Goal: Check status: Check status

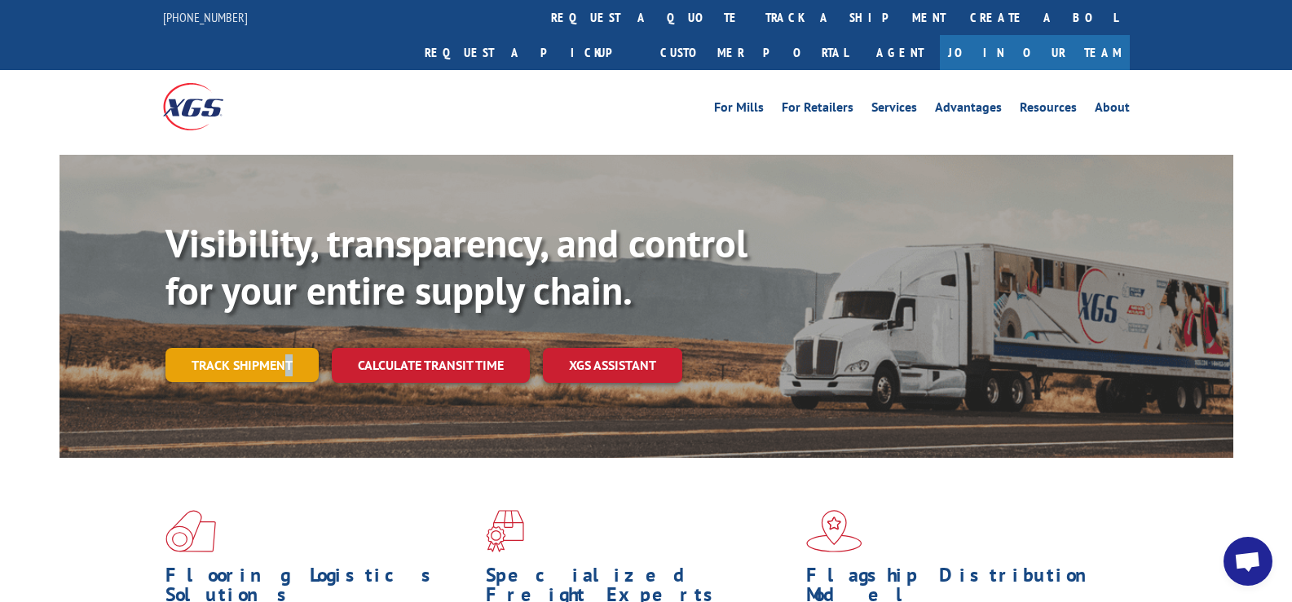
drag, startPoint x: 293, startPoint y: 361, endPoint x: 283, endPoint y: 339, distance: 24.1
click at [283, 339] on div "Visibility, transparency, and control for your entire supply chain. Track shipm…" at bounding box center [699, 333] width 1068 height 227
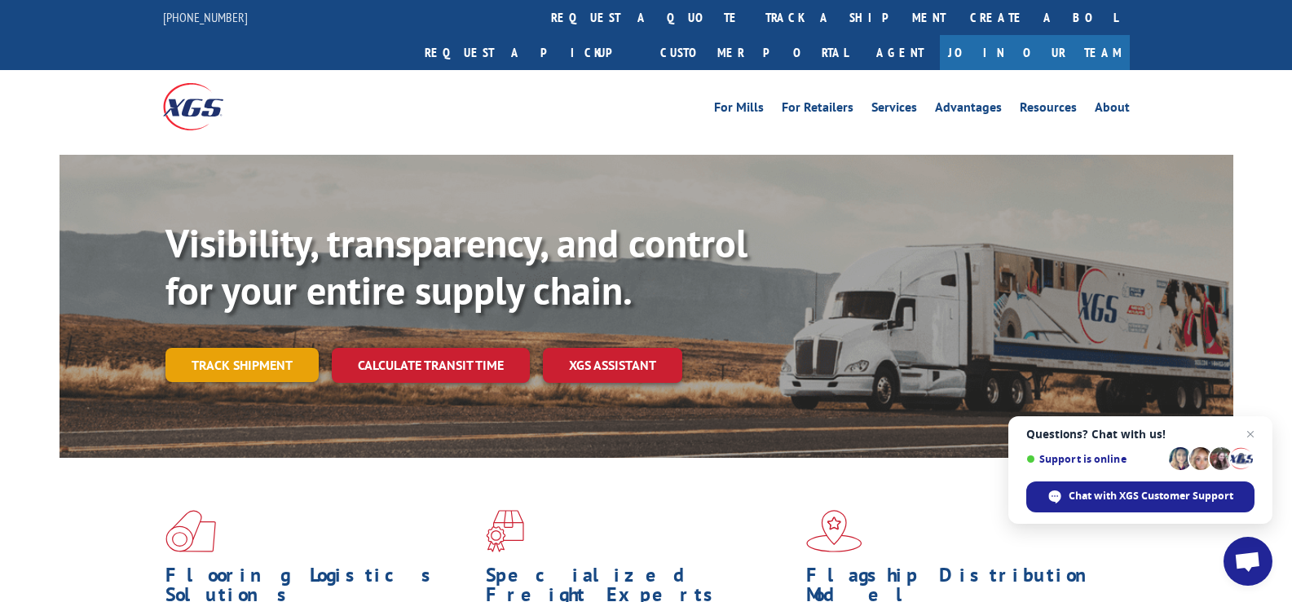
click at [262, 348] on link "Track shipment" at bounding box center [241, 365] width 153 height 34
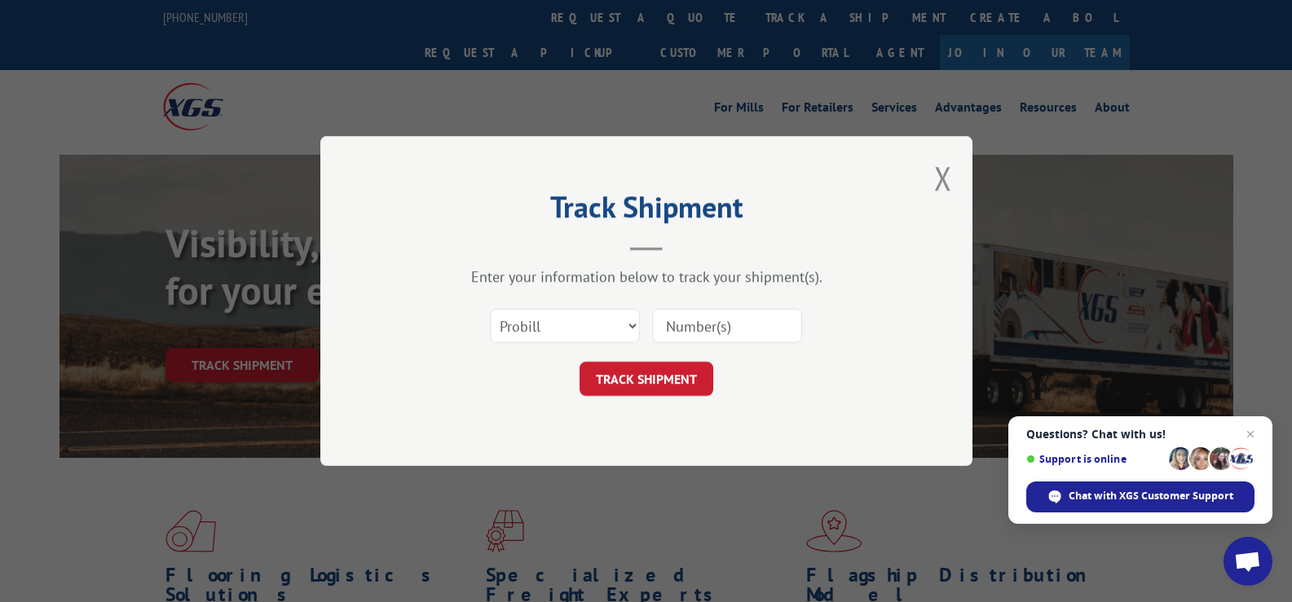
click at [677, 335] on input at bounding box center [727, 326] width 150 height 34
paste input "17496906"
type input "17496906"
click at [646, 377] on button "TRACK SHIPMENT" at bounding box center [647, 379] width 134 height 34
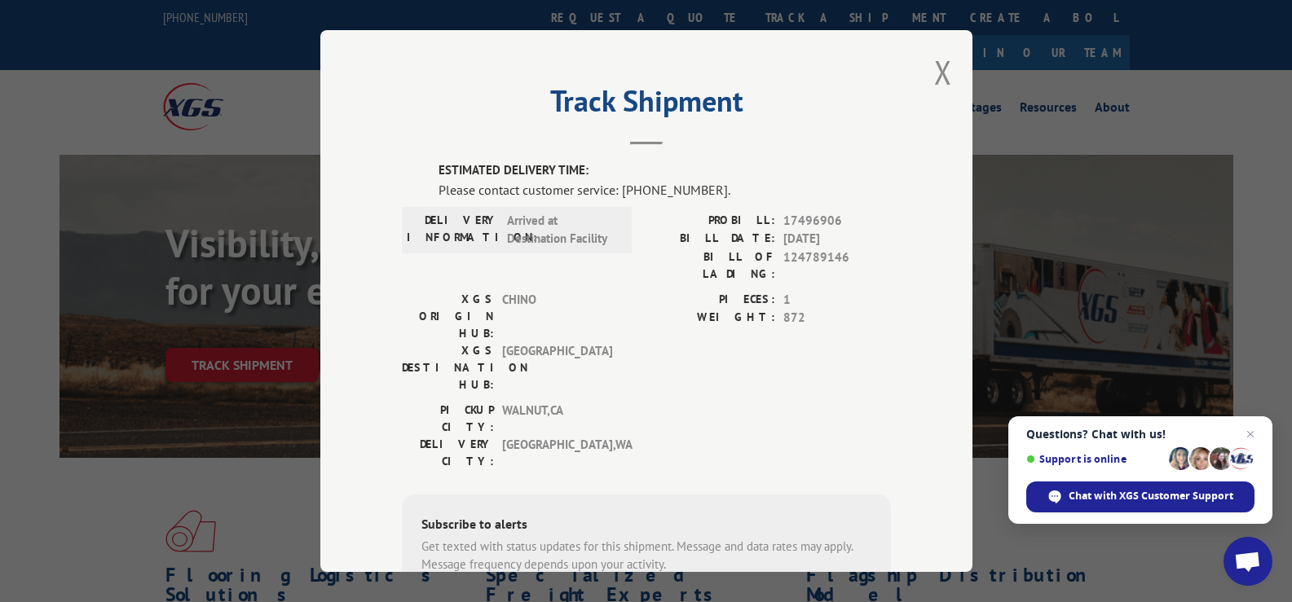
click at [656, 192] on div "Please contact customer service: (844) 947-7447." at bounding box center [665, 190] width 452 height 20
click at [656, 193] on div "Please contact customer service: (844) 947-7447." at bounding box center [665, 190] width 452 height 20
drag, startPoint x: 620, startPoint y: 191, endPoint x: 703, endPoint y: 196, distance: 83.3
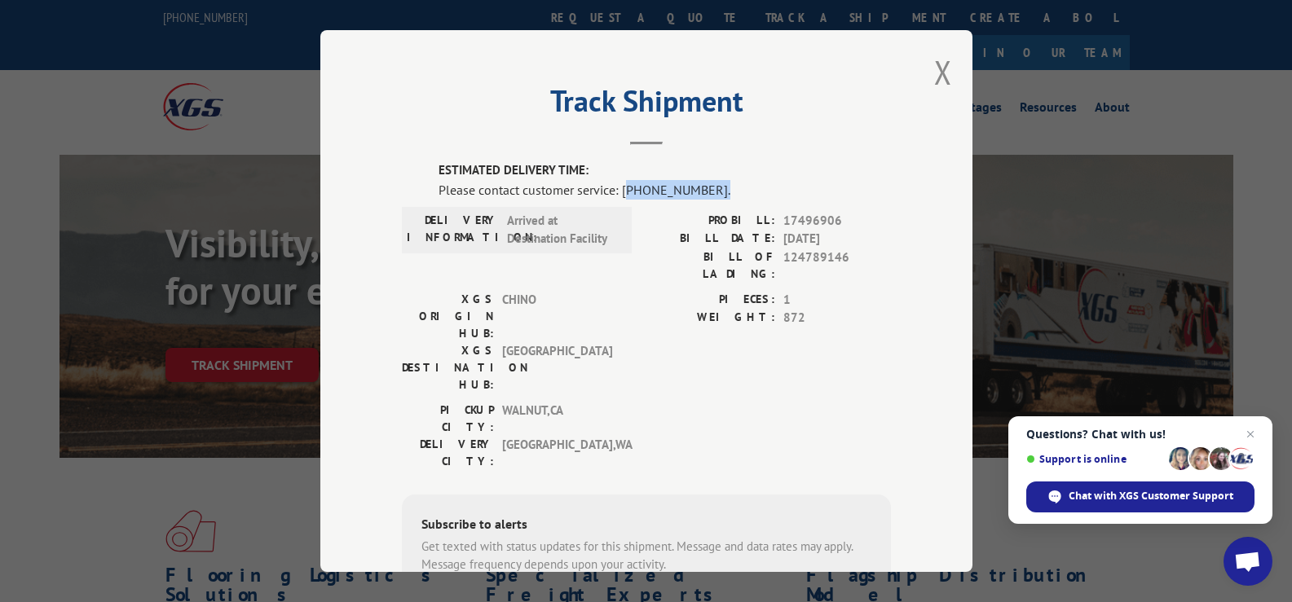
click at [703, 196] on div "Please contact customer service: (844) 947-7447." at bounding box center [665, 190] width 452 height 20
copy div "844) 947-7447."
